Goal: Ask a question: Seek information or help from site administrators or community

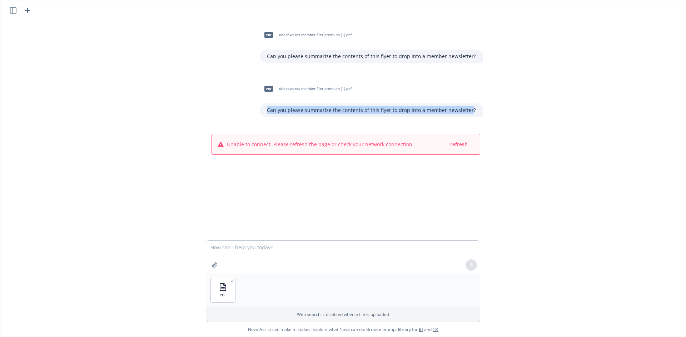
drag, startPoint x: 472, startPoint y: 112, endPoint x: 262, endPoint y: 109, distance: 210.0
click at [262, 109] on div "pdf uhc-rewards-member-flier-premium (1).pdf Can you please summarize the conte…" at bounding box center [346, 98] width 286 height 37
copy p "Can you please summarize the contents of this flyer to drop into a member newsl…"
click at [244, 249] on textarea at bounding box center [343, 257] width 274 height 33
paste textarea "Can you please summarize the contents of this flyer to drop into a member newsl…"
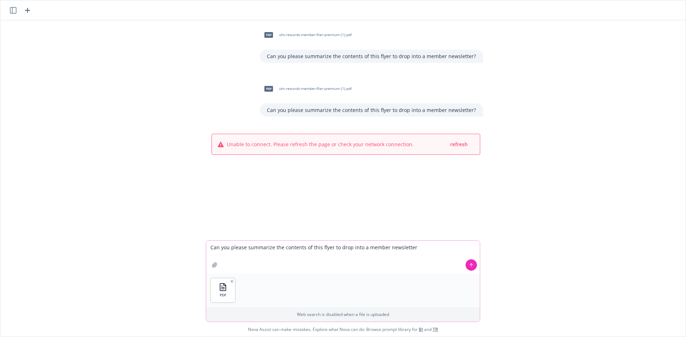
type textarea "Can you please summarize the contents of this flyer to drop into a member newsl…"
click at [473, 264] on button at bounding box center [470, 265] width 11 height 11
